Goal: Information Seeking & Learning: Check status

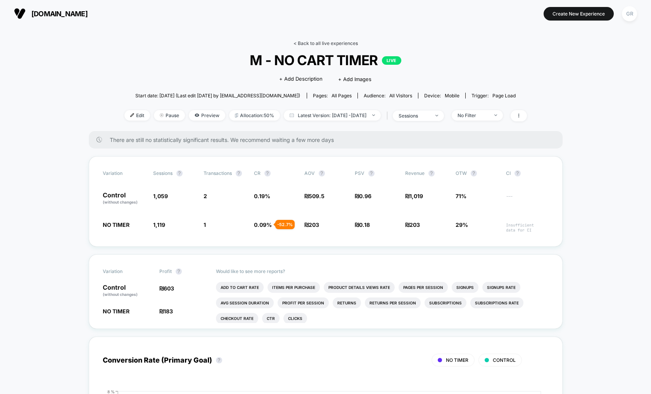
click at [337, 43] on link "< Back to all live experiences" at bounding box center [326, 43] width 64 height 6
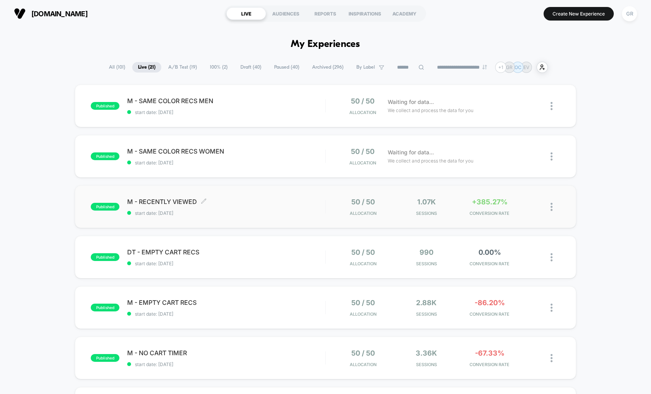
click at [307, 215] on span "start date: [DATE]" at bounding box center [226, 213] width 198 height 6
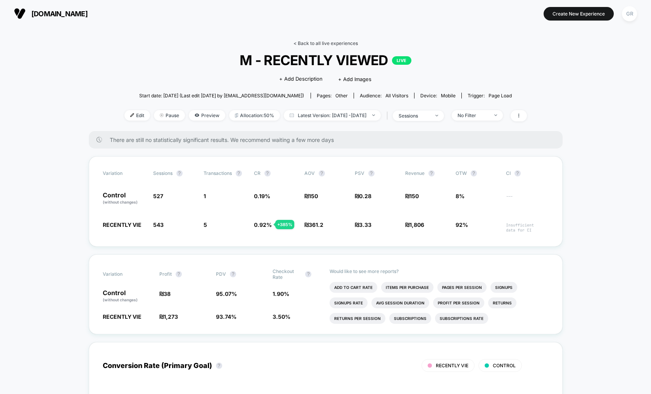
click at [324, 44] on link "< Back to all live experiences" at bounding box center [326, 43] width 64 height 6
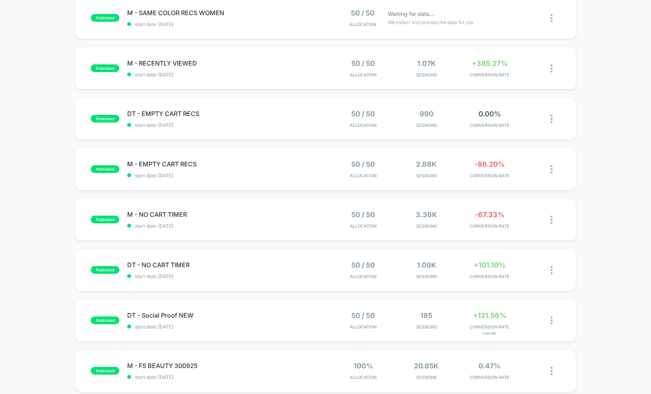
scroll to position [140, 0]
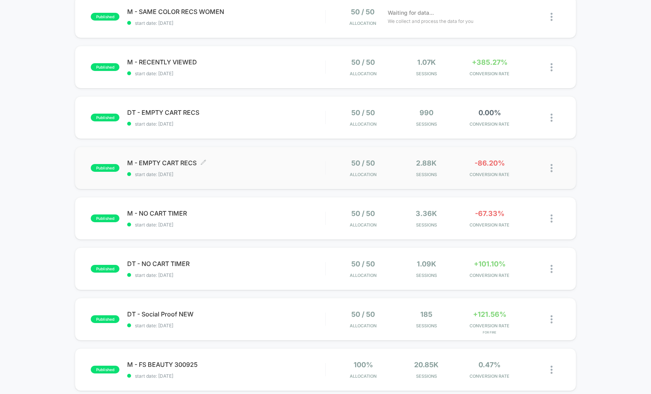
click at [313, 167] on div "M - EMPTY CART RECS Click to edit experience details Click to edit experience d…" at bounding box center [226, 168] width 198 height 18
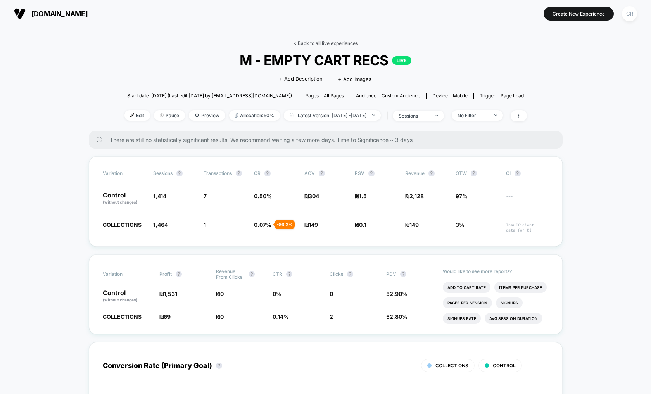
click at [331, 44] on link "< Back to all live experiences" at bounding box center [326, 43] width 64 height 6
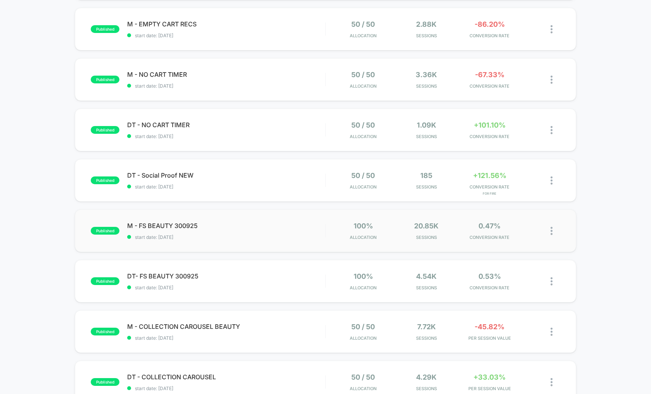
scroll to position [279, 0]
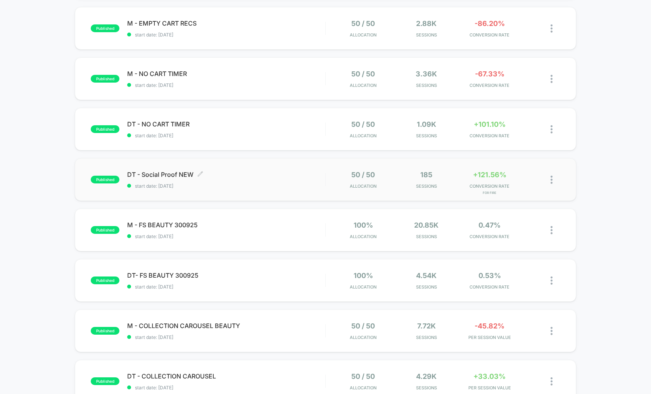
click at [288, 180] on div "DT - Social Proof NEW Click to edit experience details Click to edit experience…" at bounding box center [226, 180] width 198 height 18
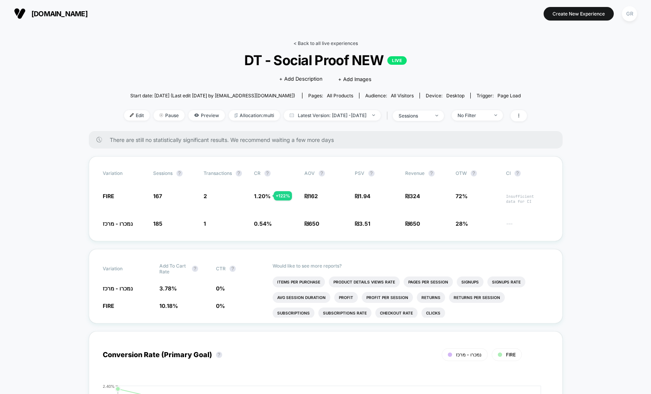
click at [331, 44] on link "< Back to all live experiences" at bounding box center [326, 43] width 64 height 6
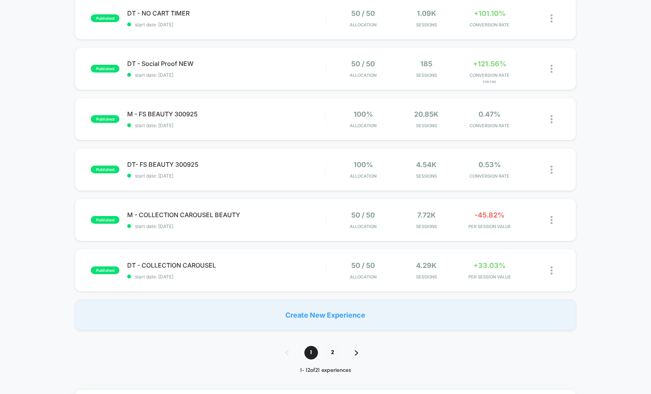
scroll to position [391, 0]
